Goal: Transaction & Acquisition: Purchase product/service

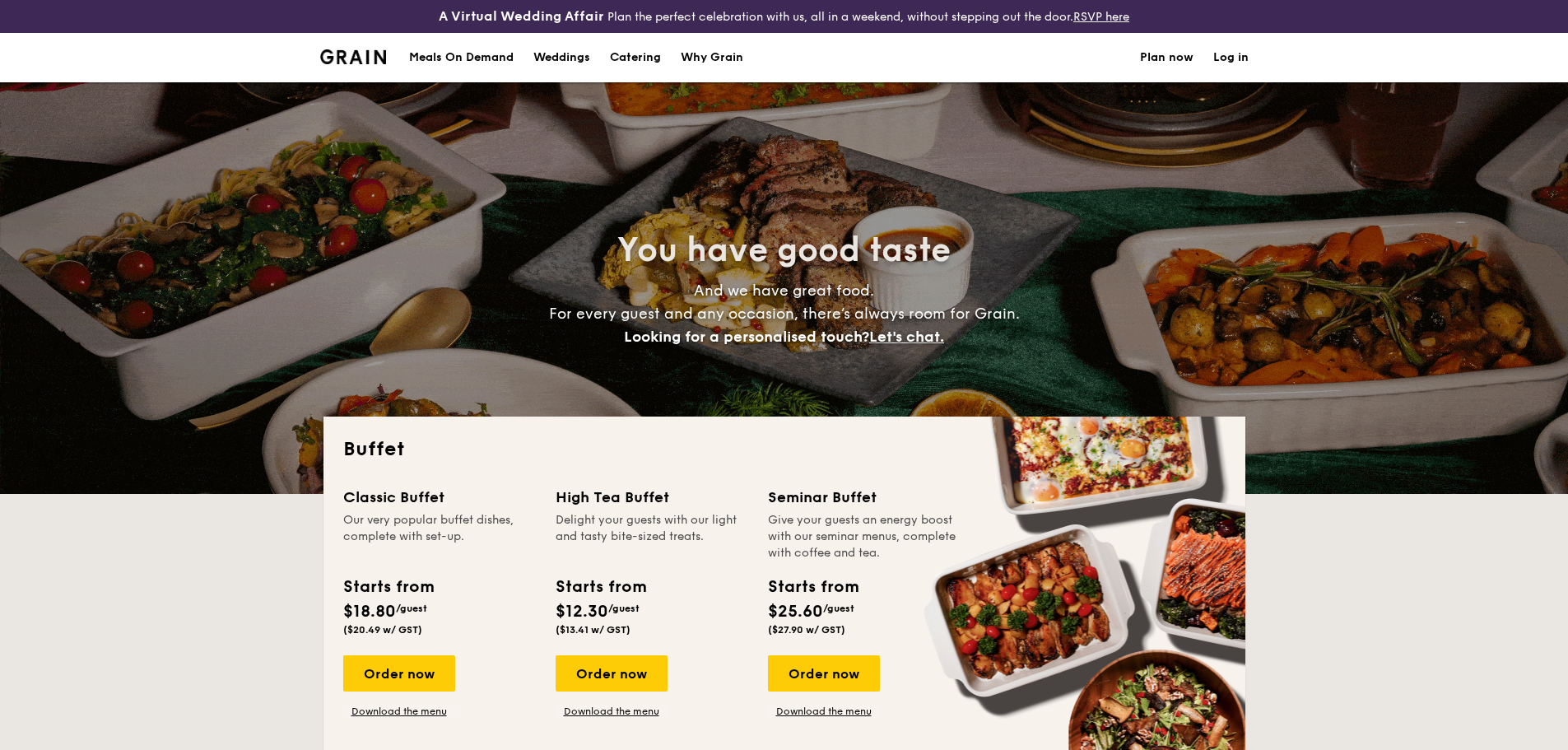
select select
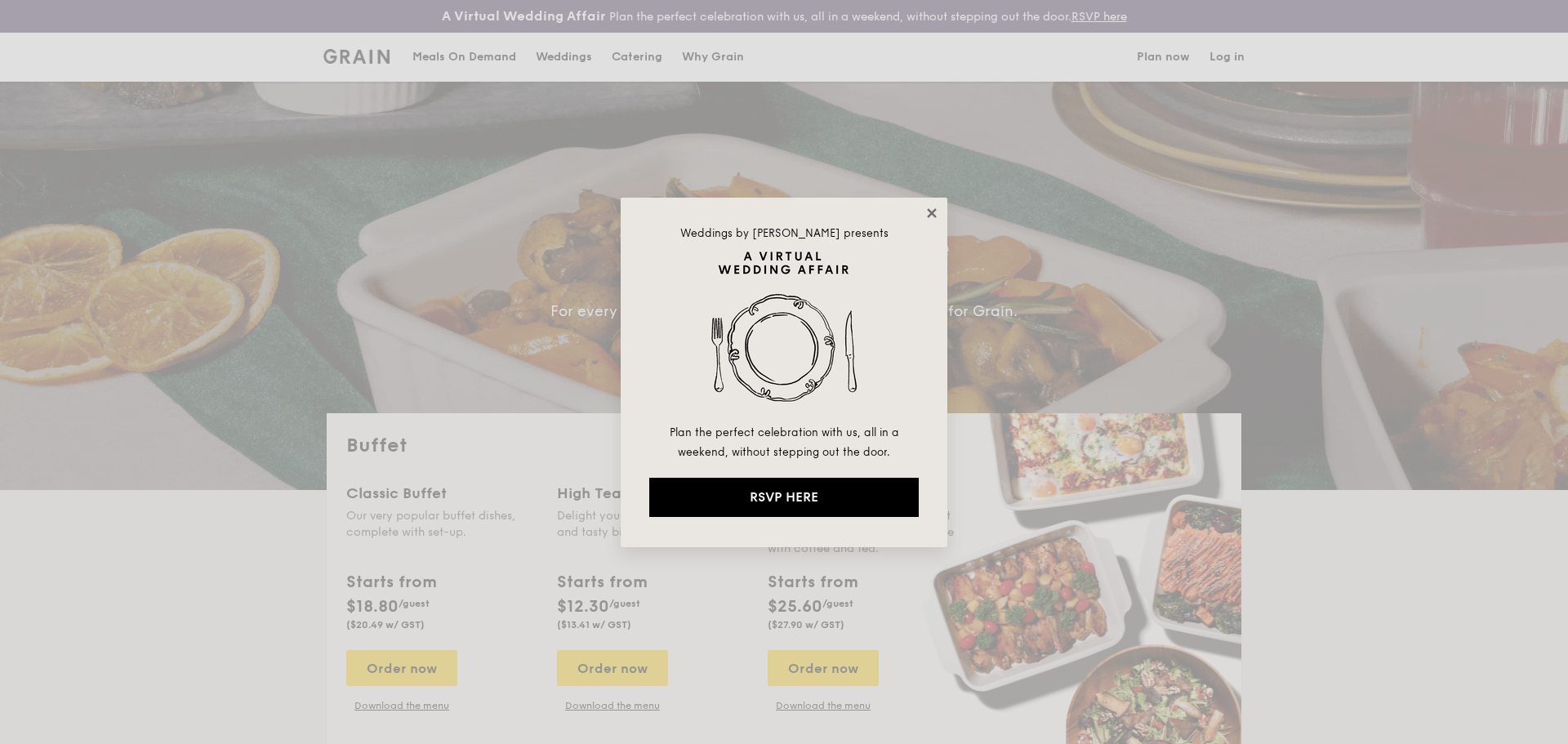
click at [932, 214] on icon at bounding box center [931, 213] width 9 height 9
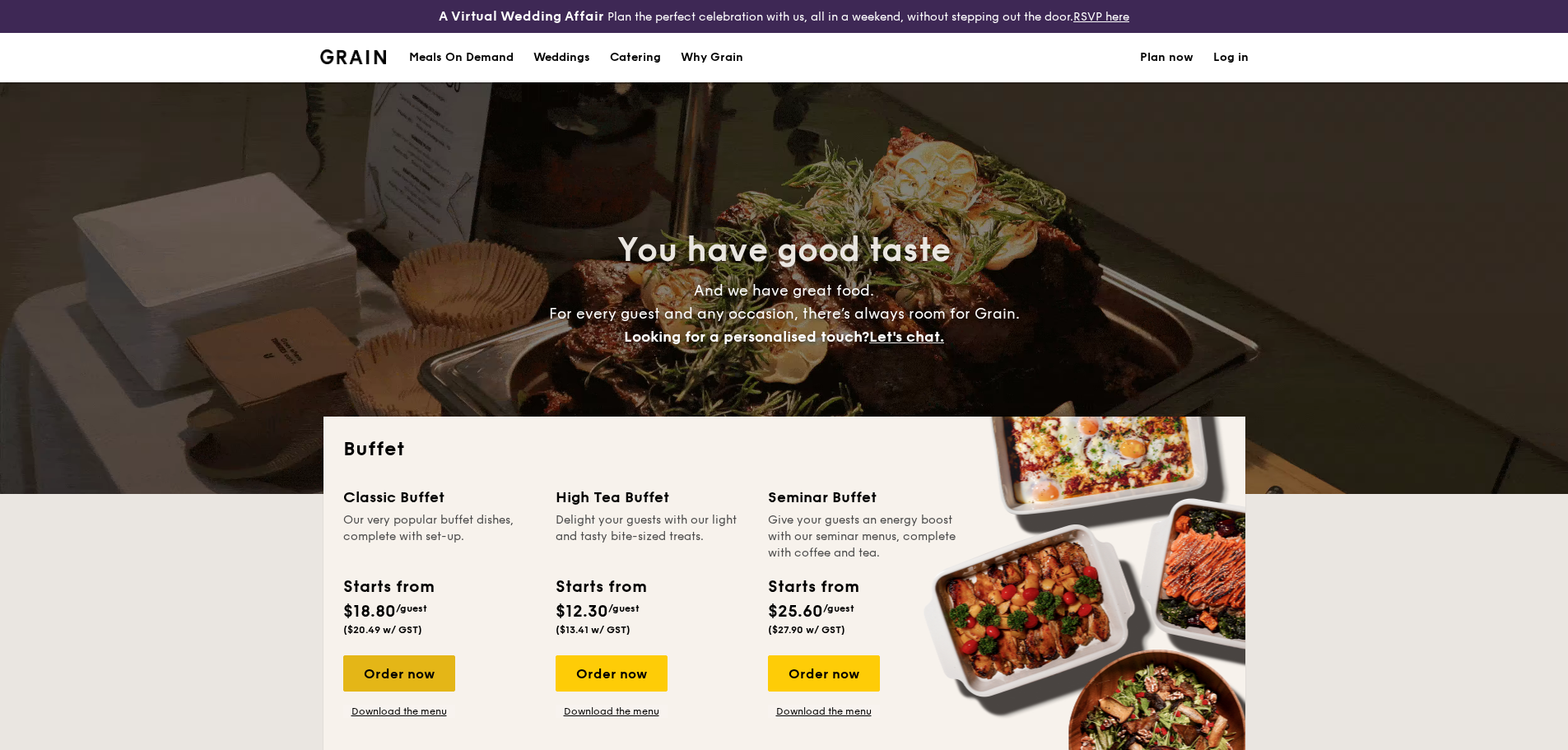
click at [439, 680] on div "Order now" at bounding box center [399, 674] width 111 height 36
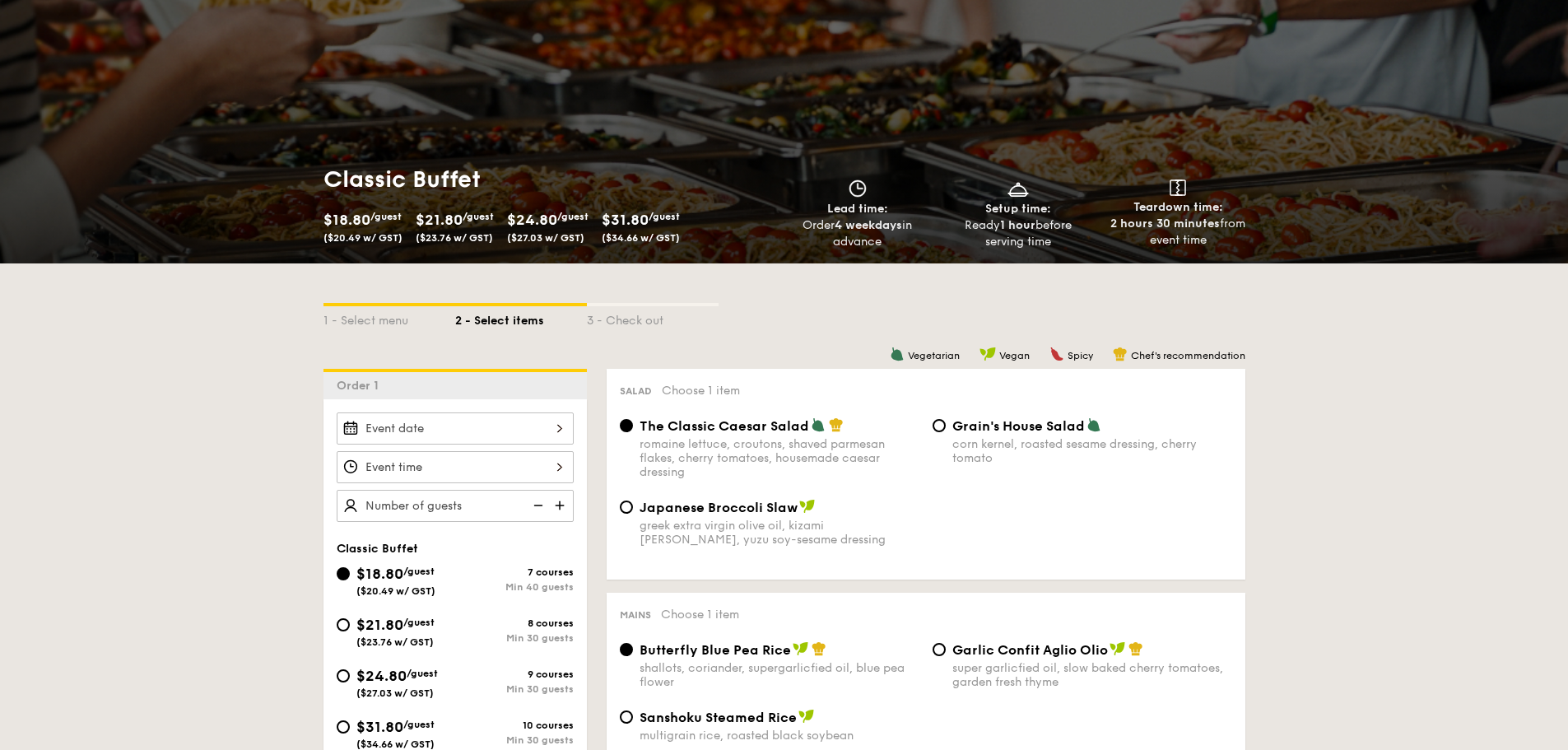
scroll to position [494, 0]
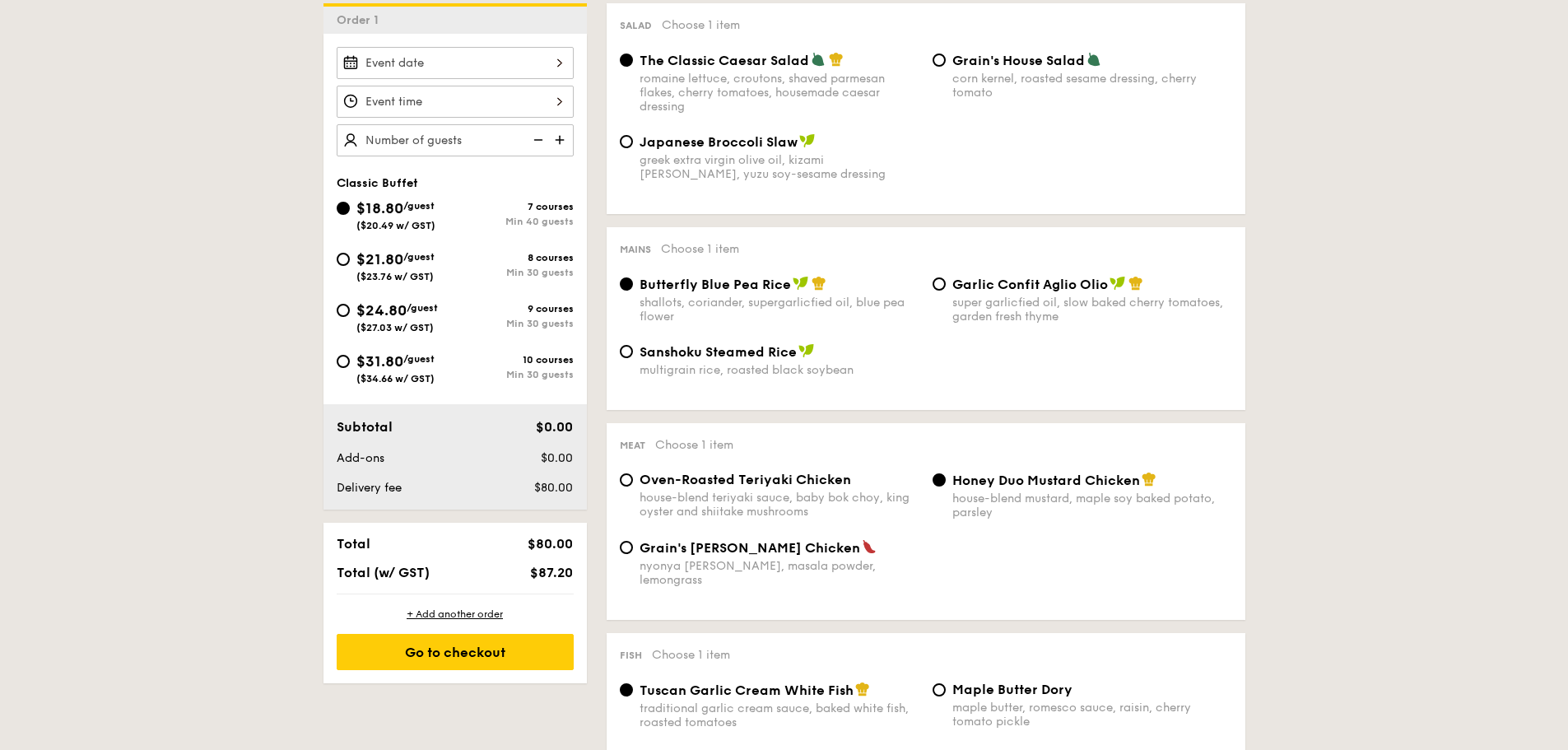
select select
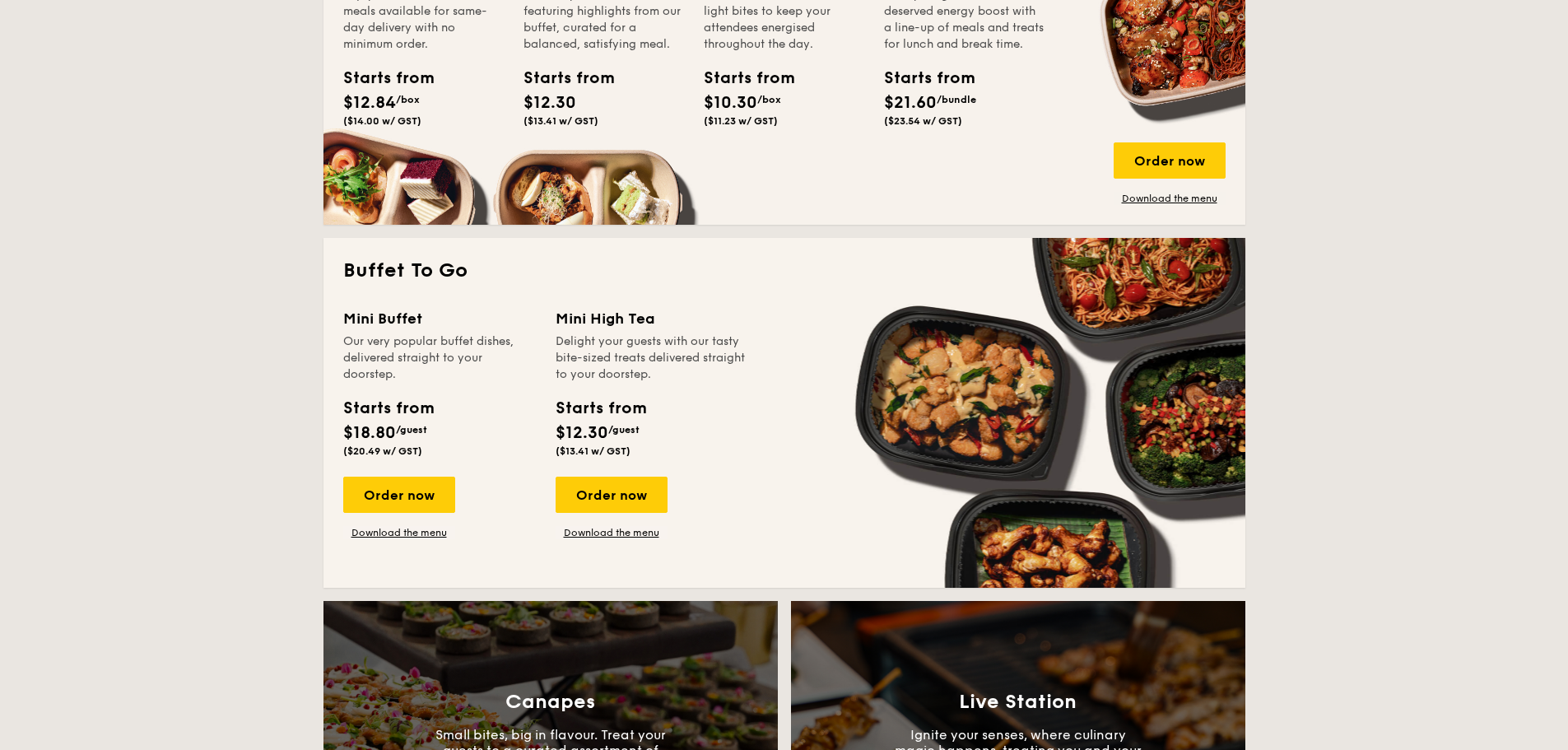
scroll to position [906, 0]
click at [389, 501] on div "Order now" at bounding box center [399, 494] width 111 height 36
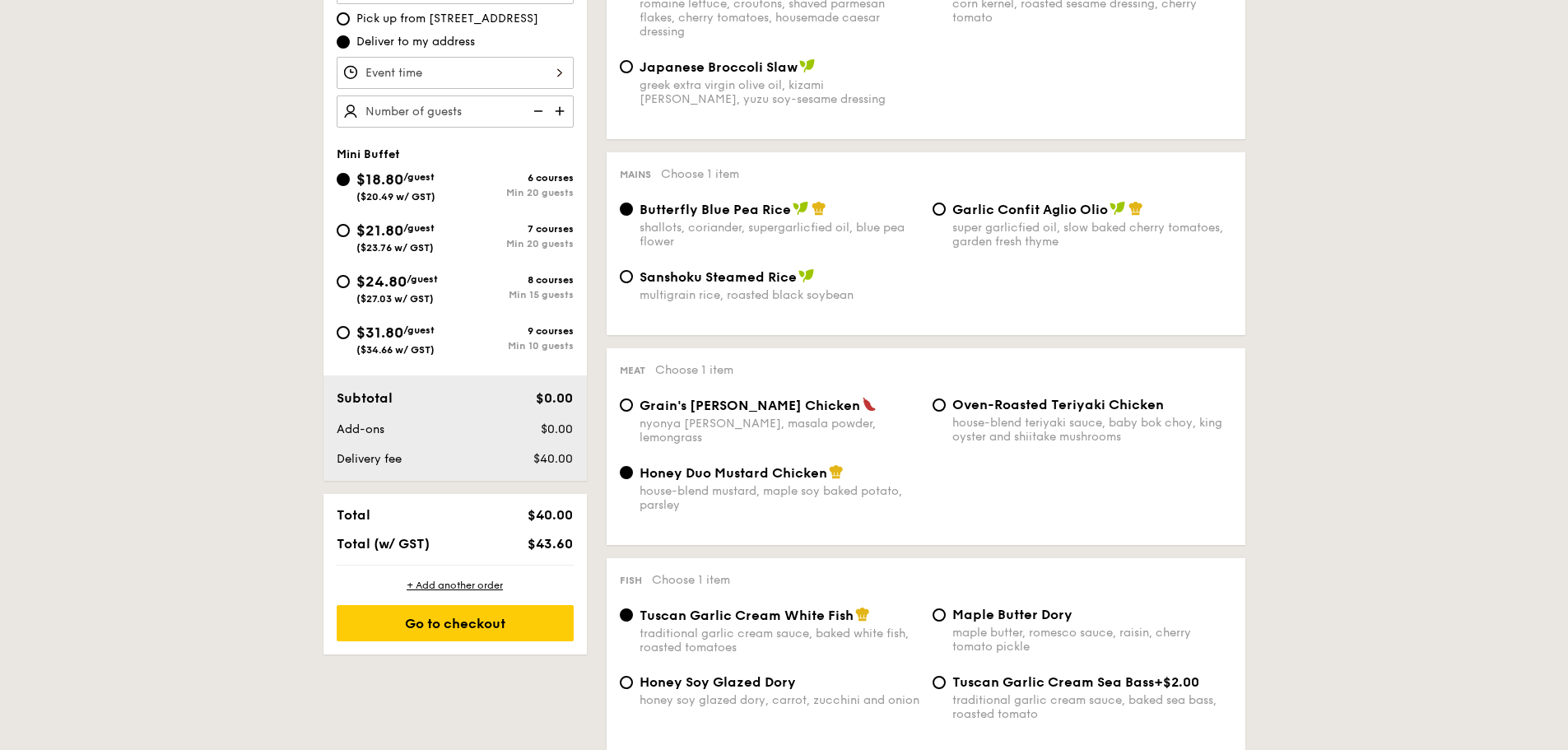
scroll to position [247, 0]
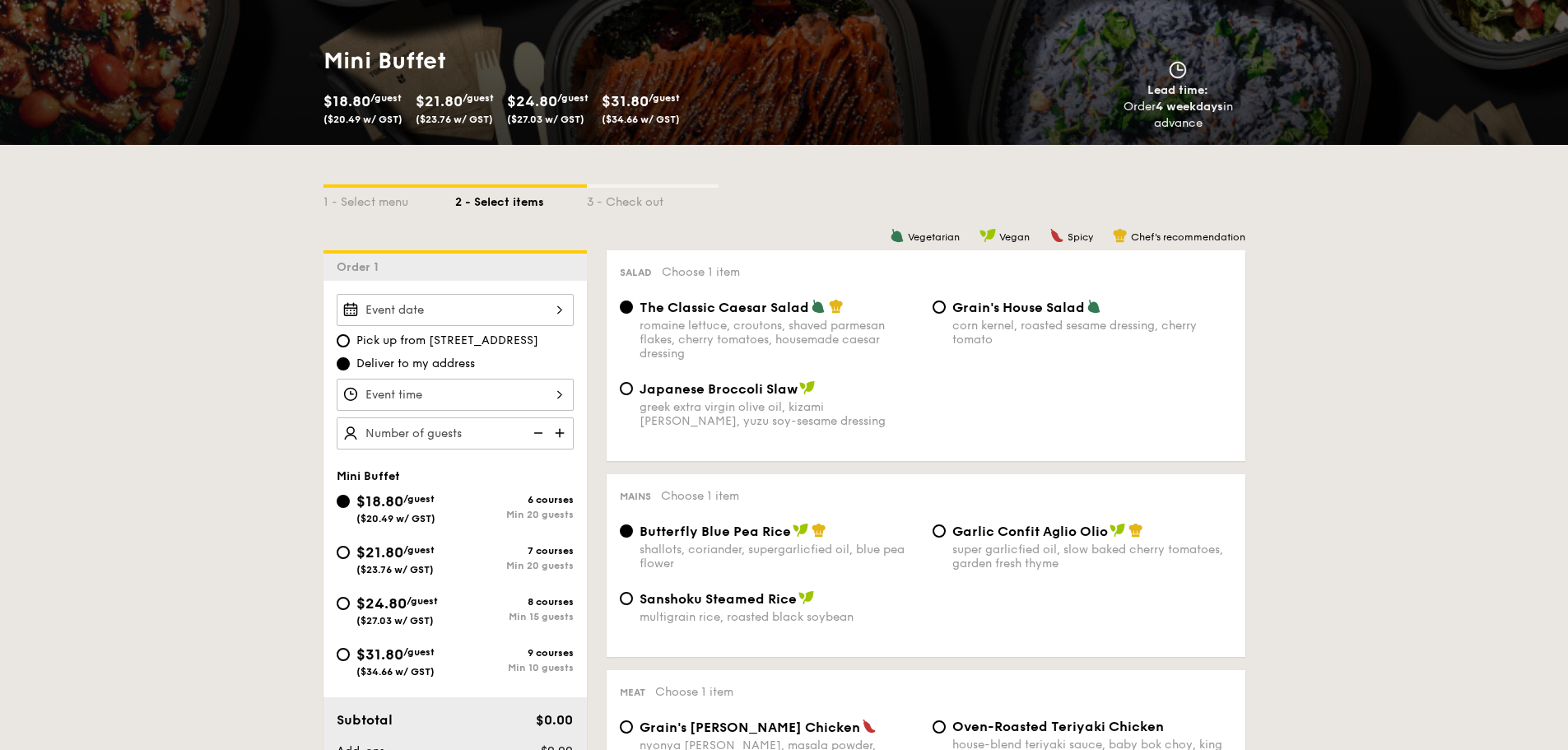
select select
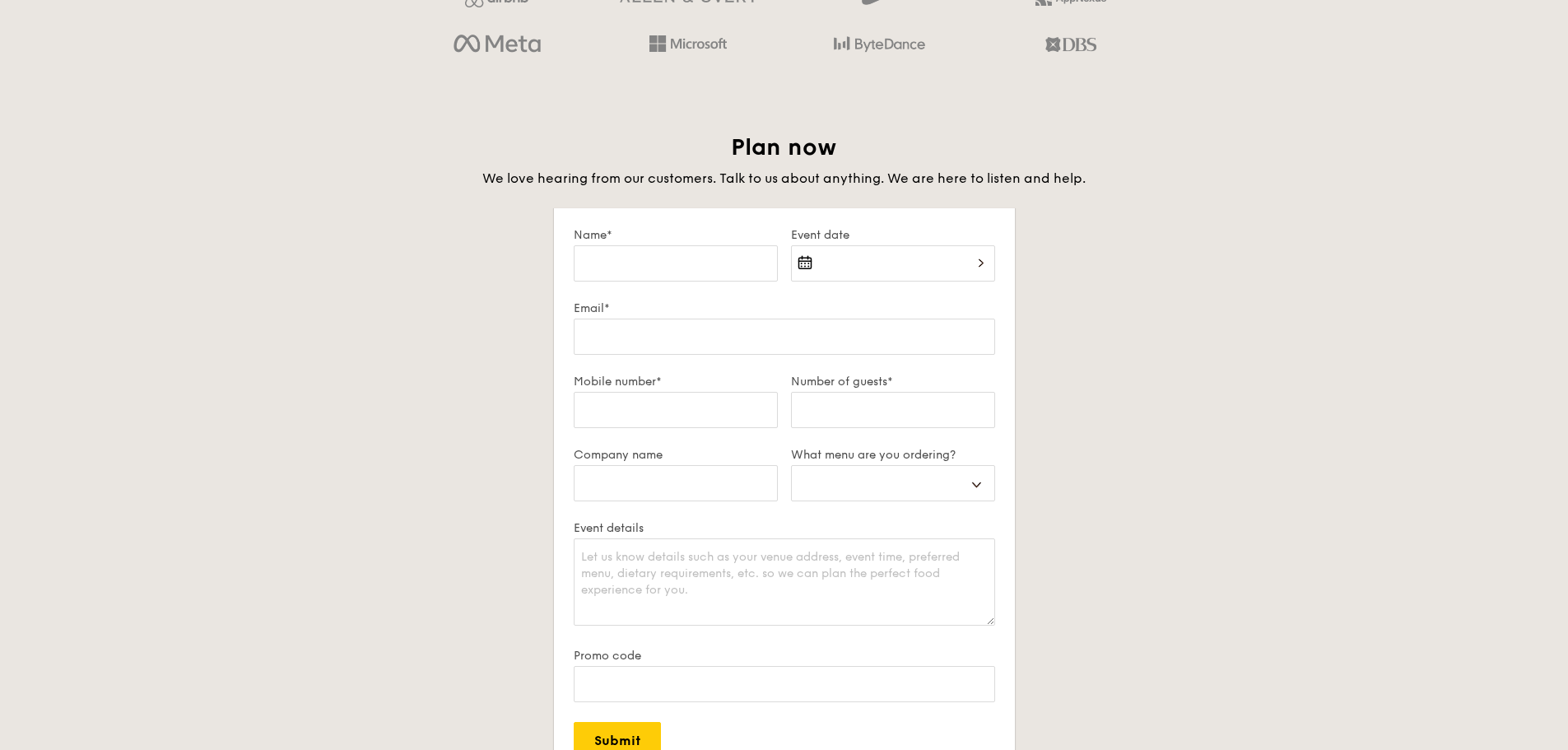
scroll to position [2787, 0]
